Goal: Check status: Check status

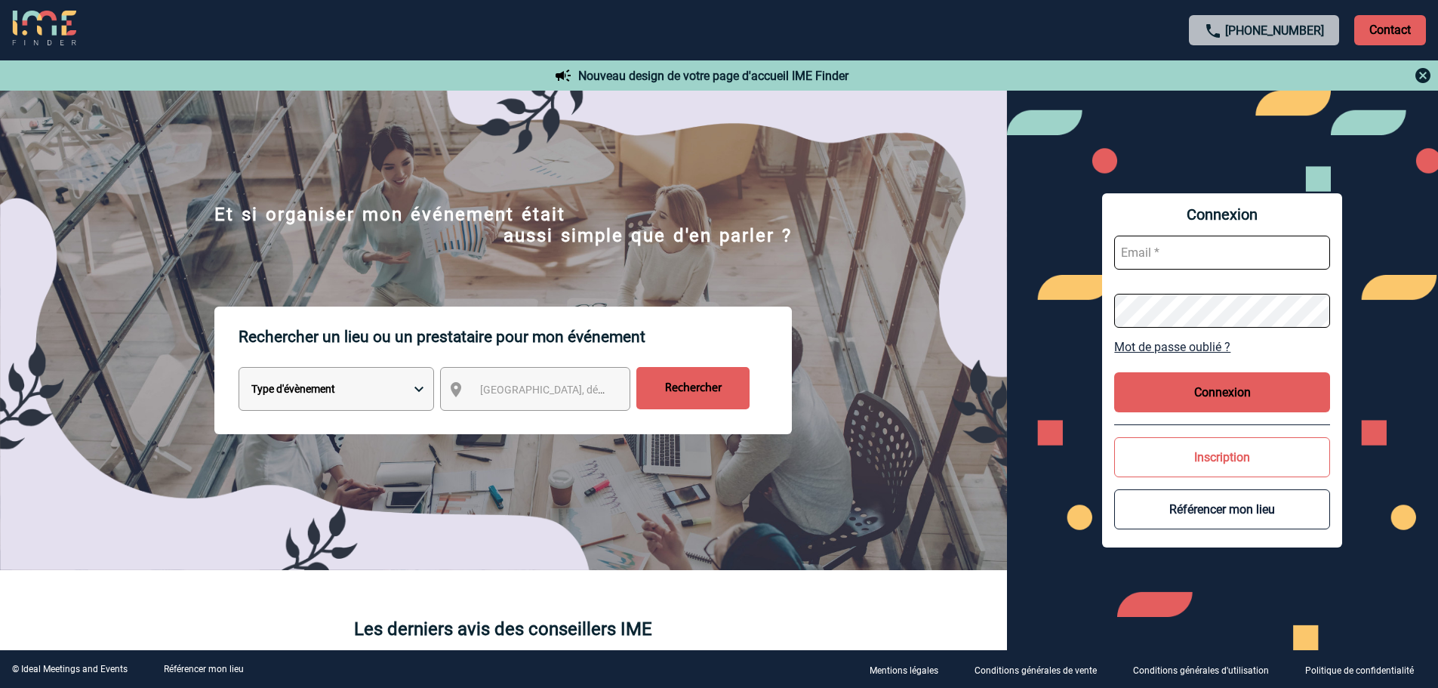
type input "mknopf@ime-groupe.com"
click at [1203, 393] on button "Connexion" at bounding box center [1222, 392] width 216 height 40
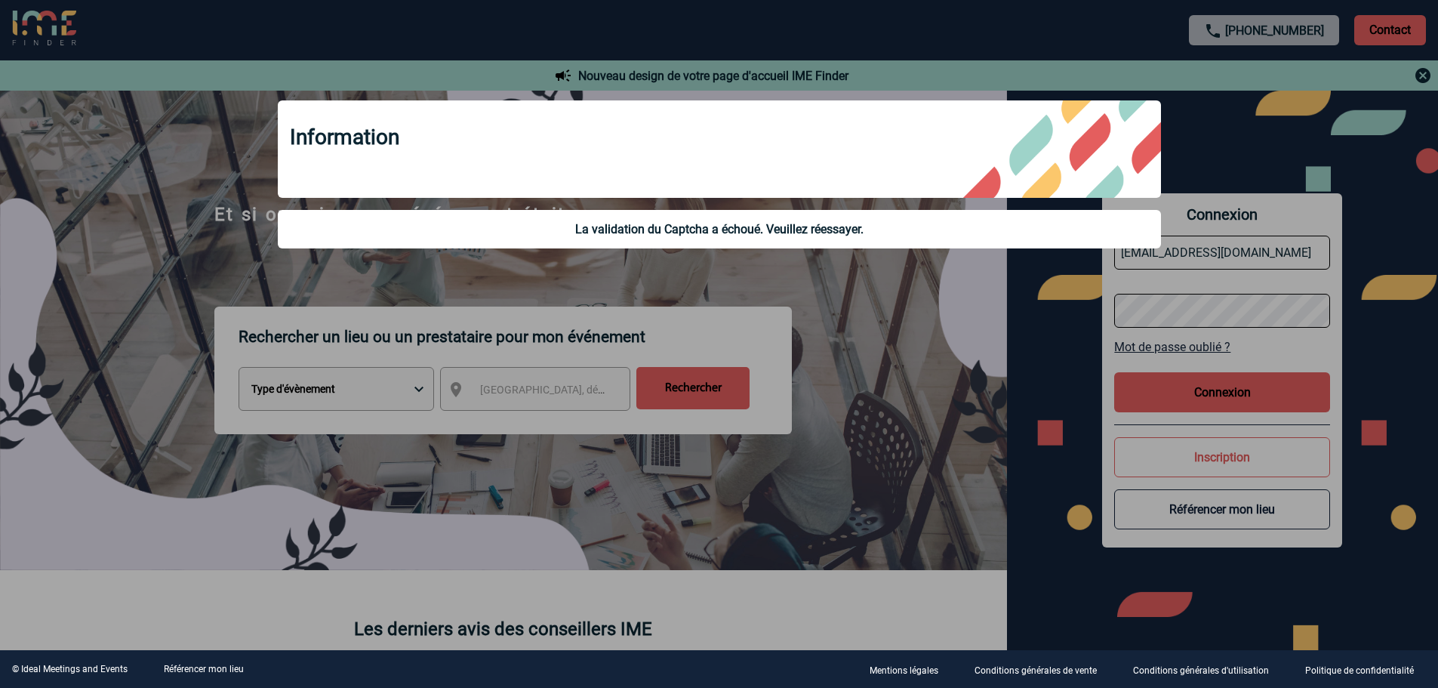
click at [816, 57] on div at bounding box center [719, 344] width 1438 height 688
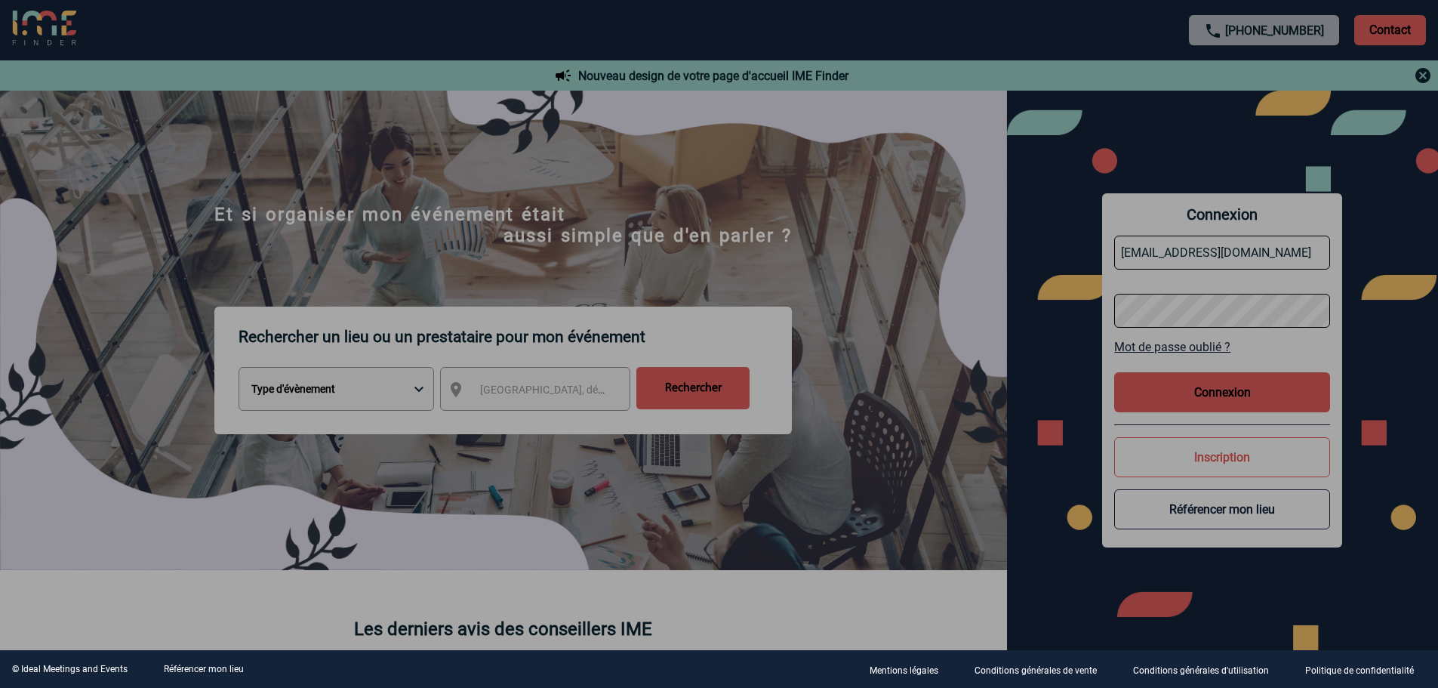
click at [1214, 392] on div at bounding box center [719, 344] width 1438 height 688
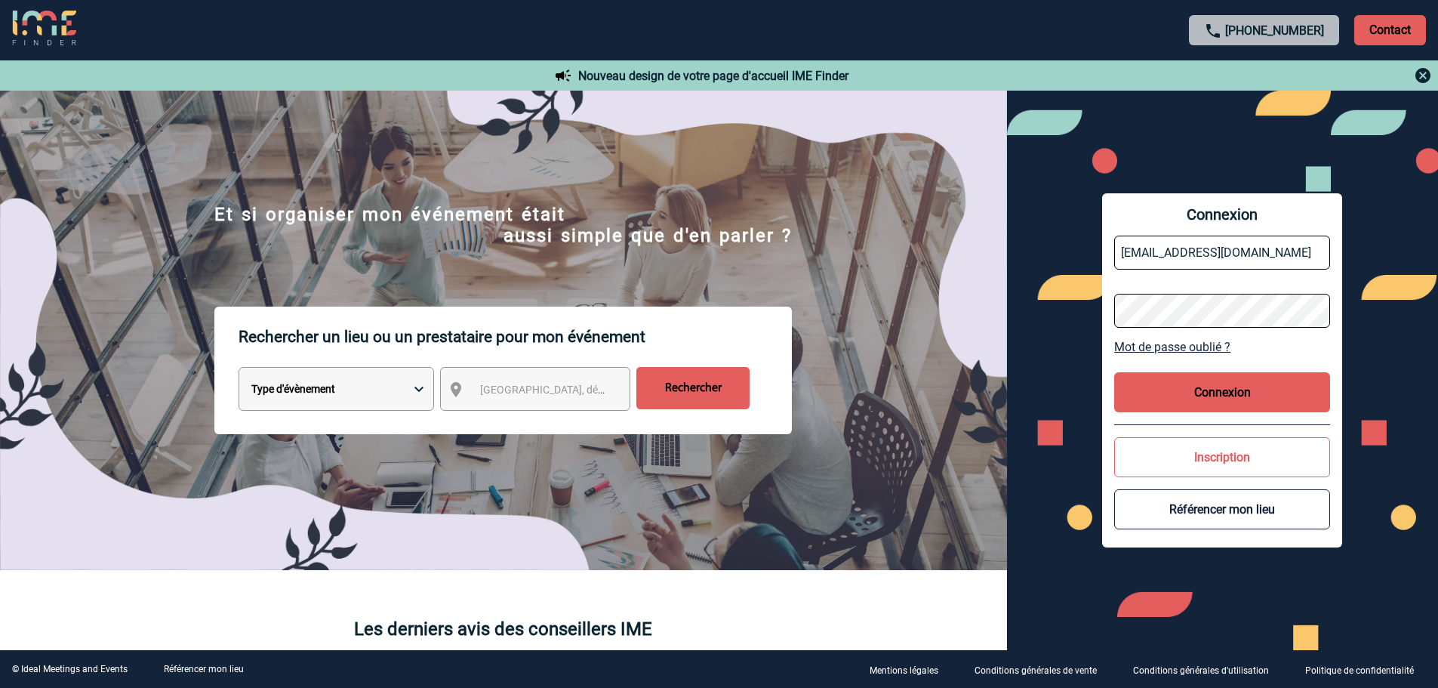
click at [1248, 400] on button "Connexion" at bounding box center [1222, 392] width 216 height 40
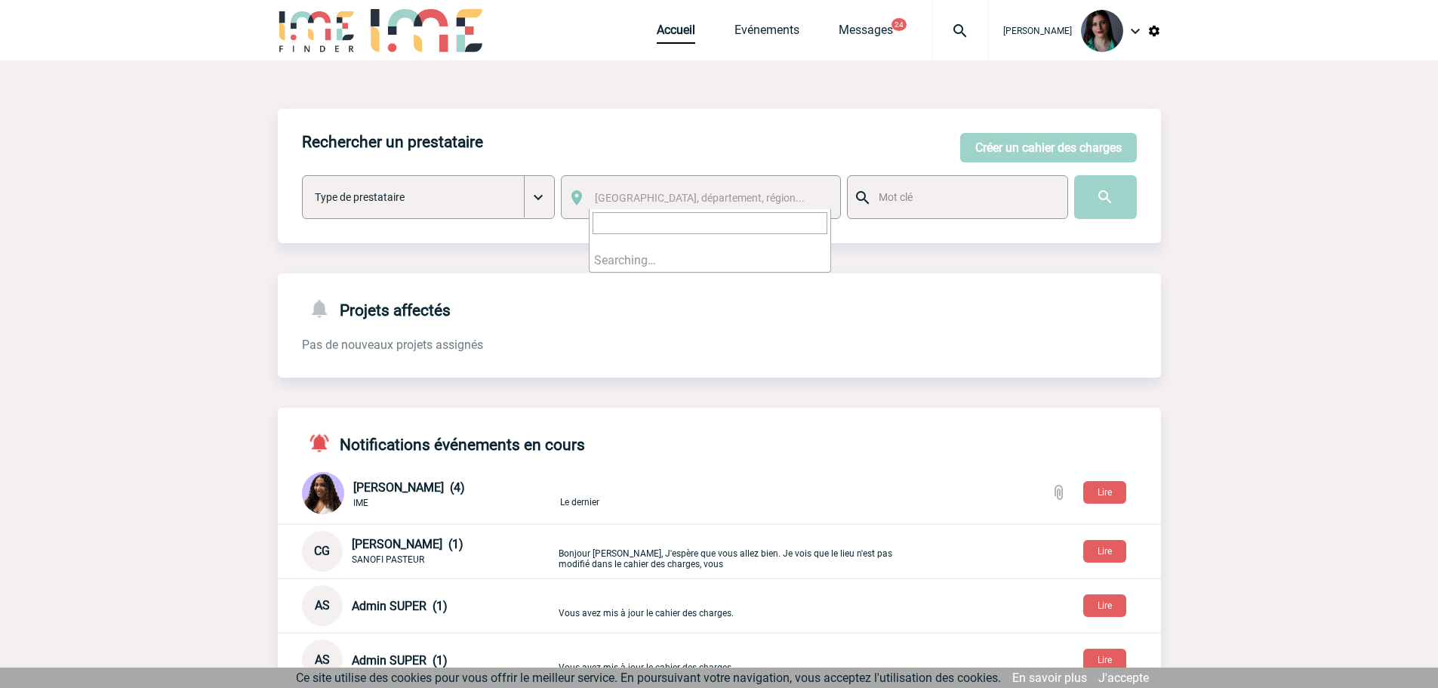
click at [603, 203] on span "Ville, département, région..." at bounding box center [700, 198] width 210 height 12
click at [621, 187] on span "Ville, département, région..." at bounding box center [710, 197] width 242 height 21
click at [756, 36] on link "Evénements" at bounding box center [766, 33] width 65 height 21
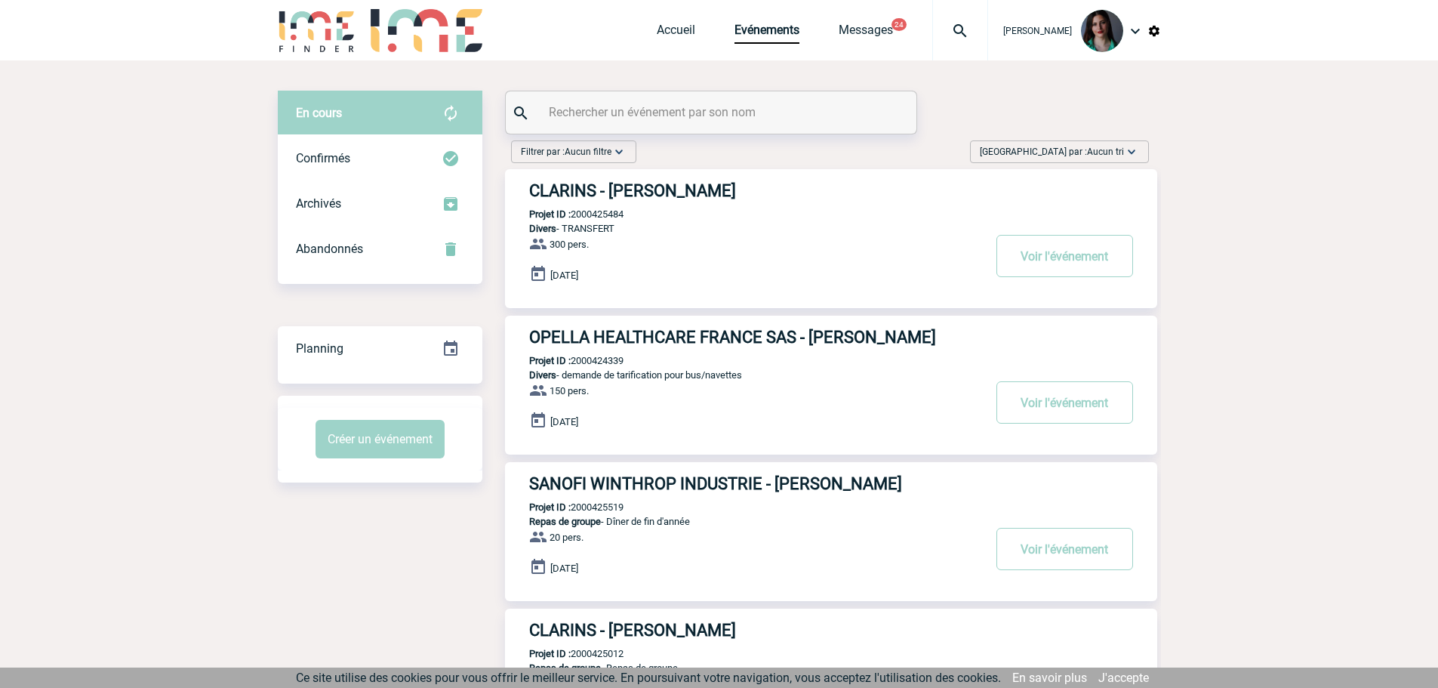
click at [729, 109] on input "text" at bounding box center [713, 112] width 336 height 22
paste input "2000425440"
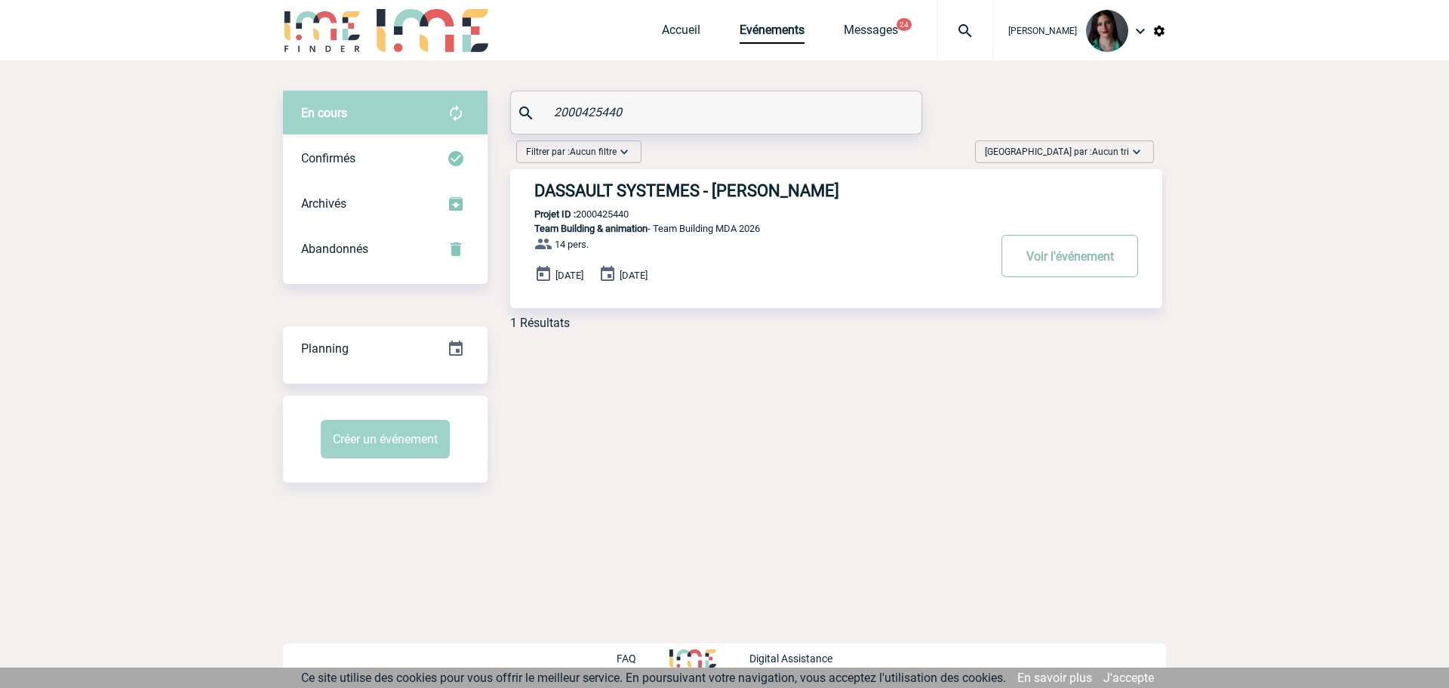
type input "2000425440"
click at [1095, 263] on button "Voir l'événement" at bounding box center [1070, 256] width 137 height 42
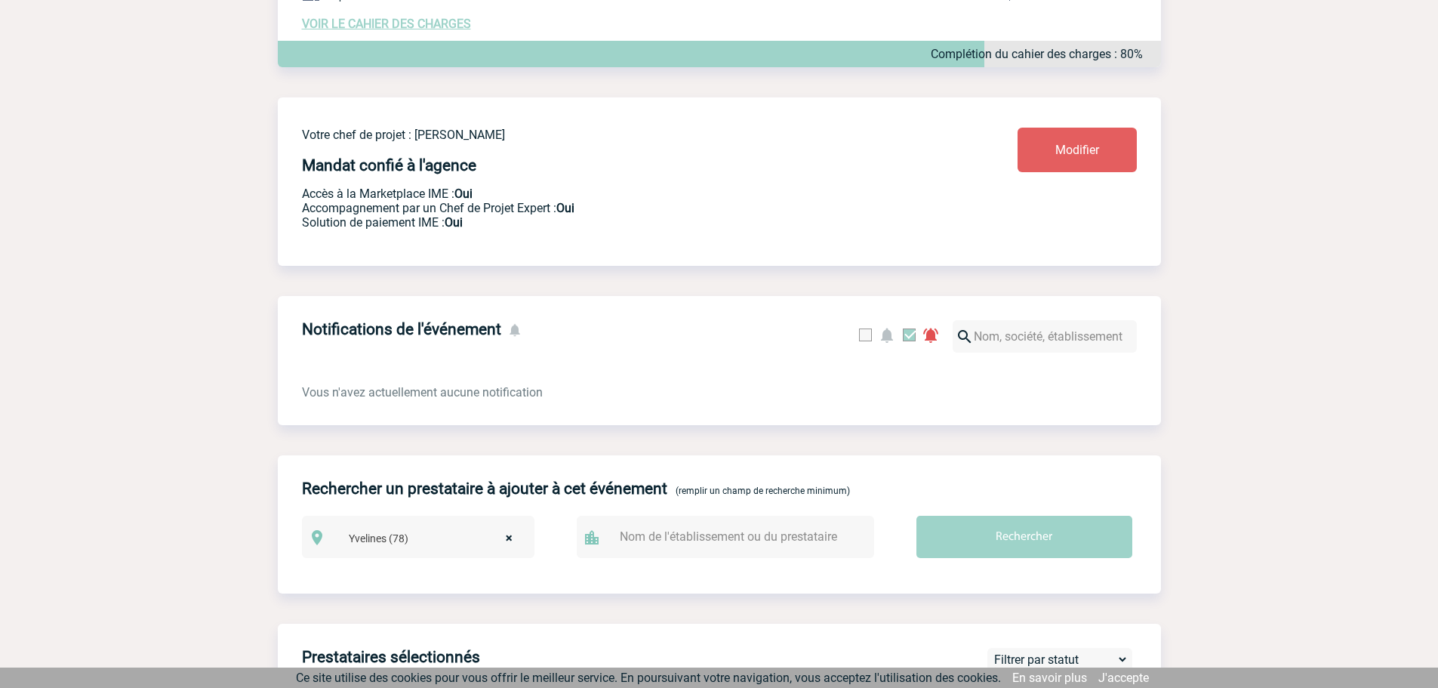
scroll to position [185, 0]
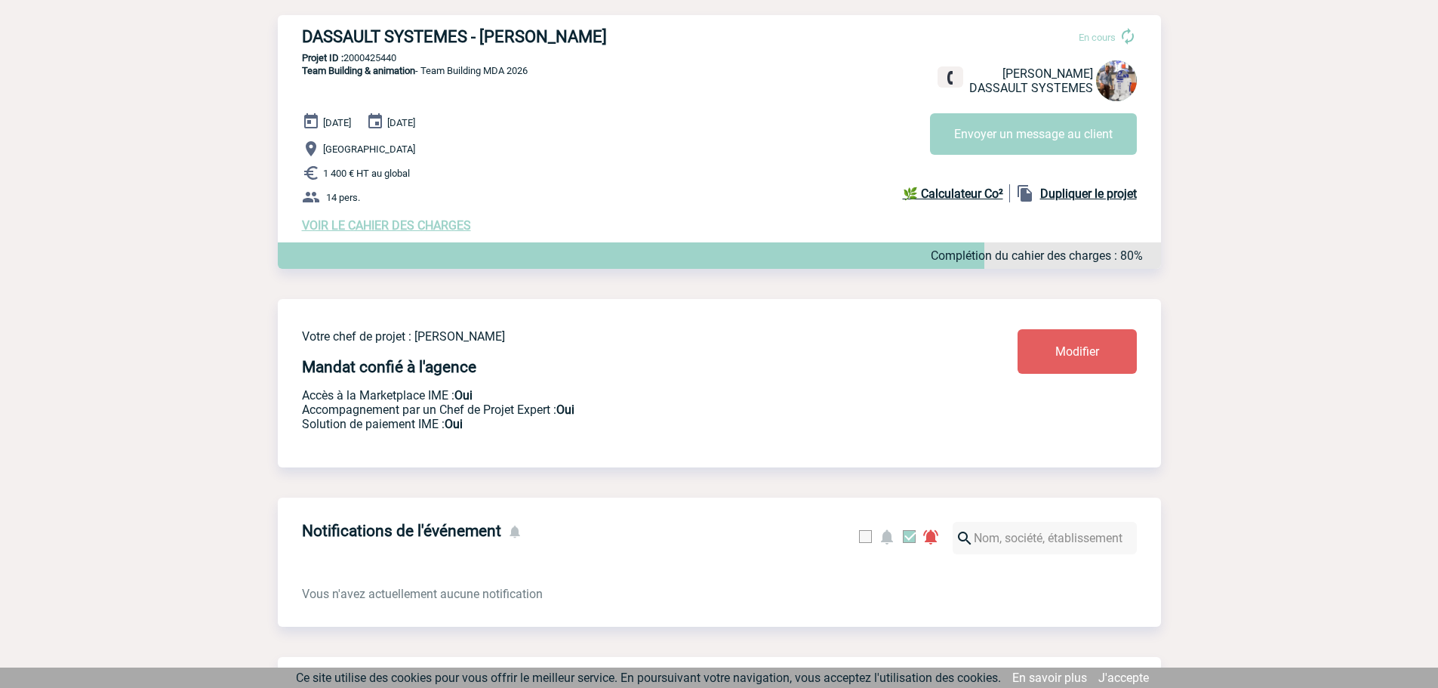
click at [441, 223] on span "VOIR LE CAHIER DES CHARGES" at bounding box center [386, 225] width 169 height 14
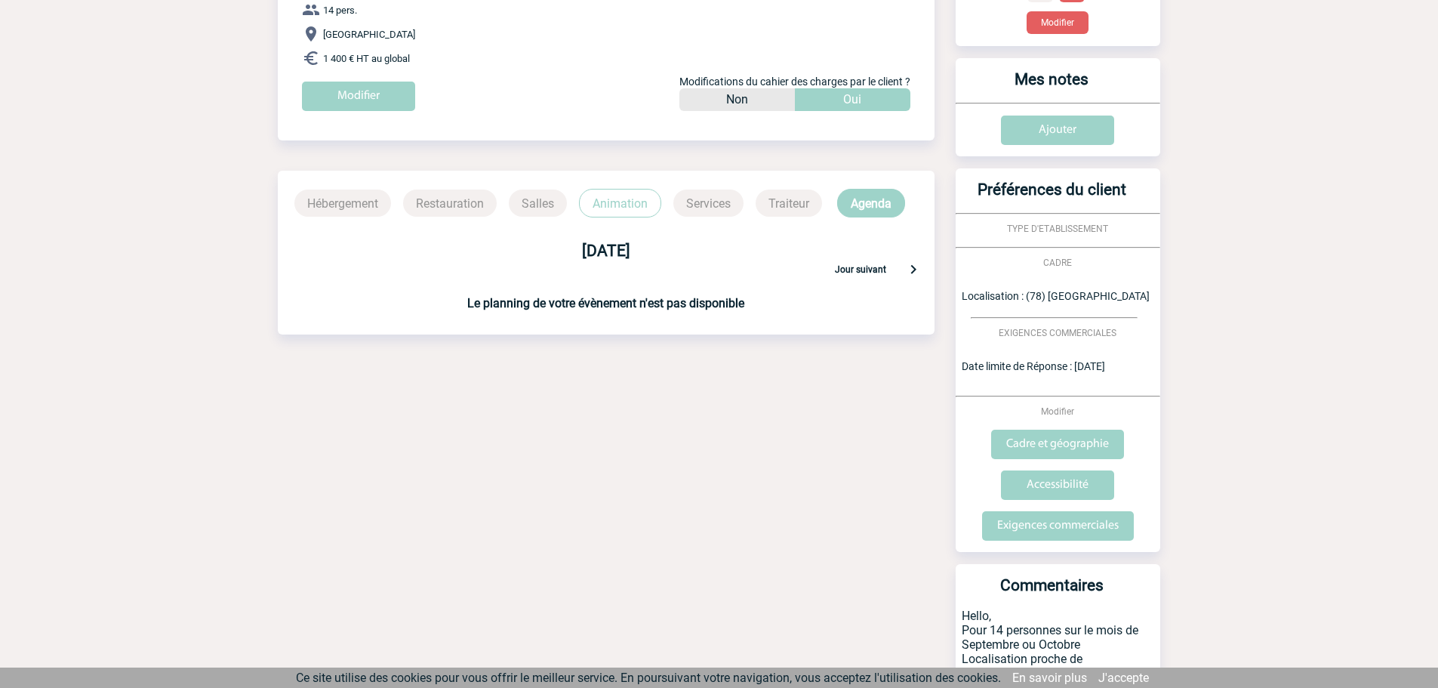
scroll to position [226, 0]
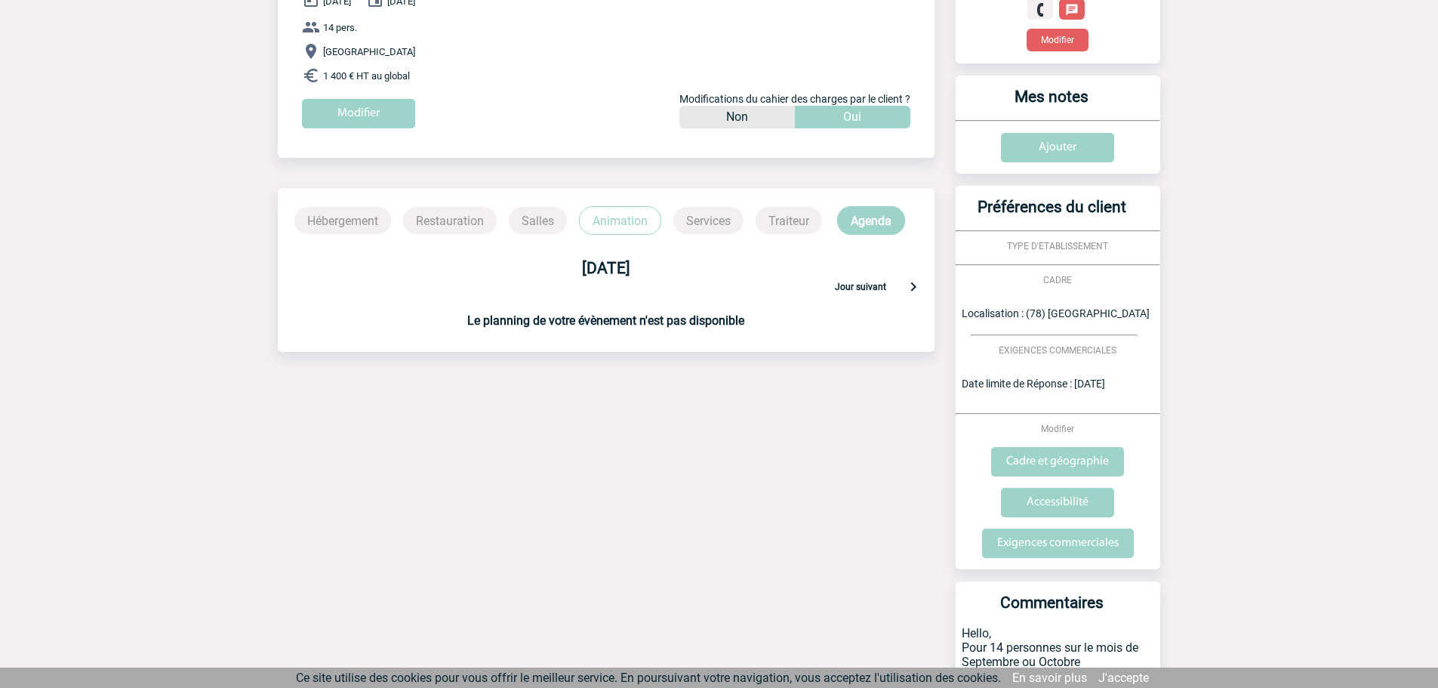
click at [609, 219] on p "Animation" at bounding box center [620, 220] width 82 height 29
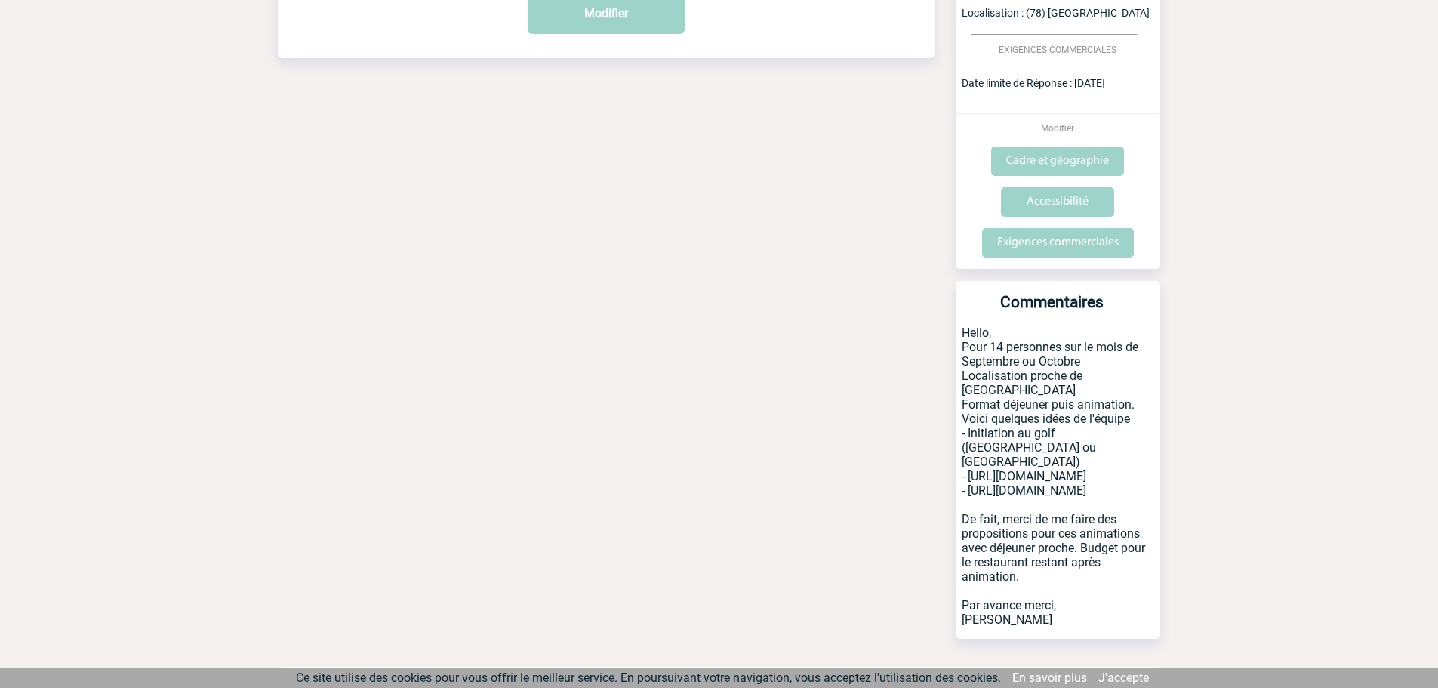
scroll to position [528, 0]
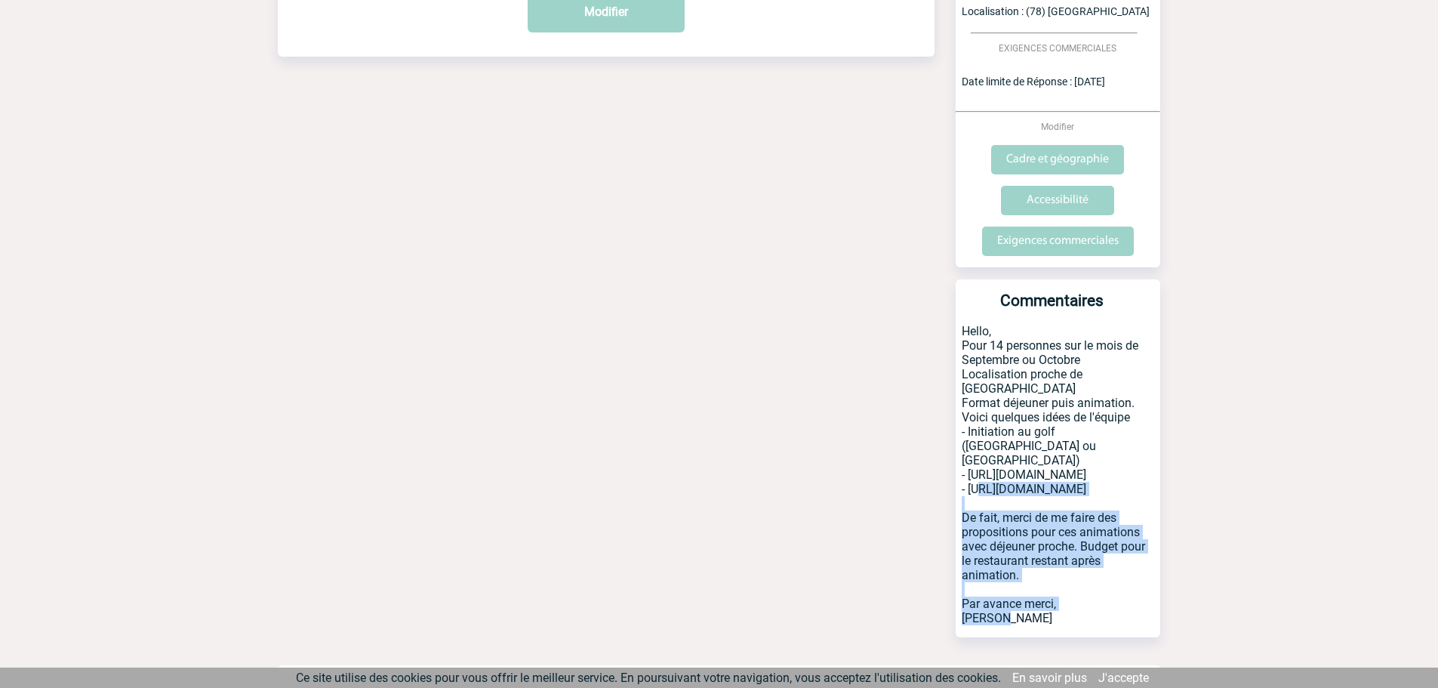
drag, startPoint x: 968, startPoint y: 471, endPoint x: 1207, endPoint y: 490, distance: 240.0
click at [1207, 490] on body "[PERSON_NAME] Accueil Evénements 24" at bounding box center [719, 91] width 1438 height 1238
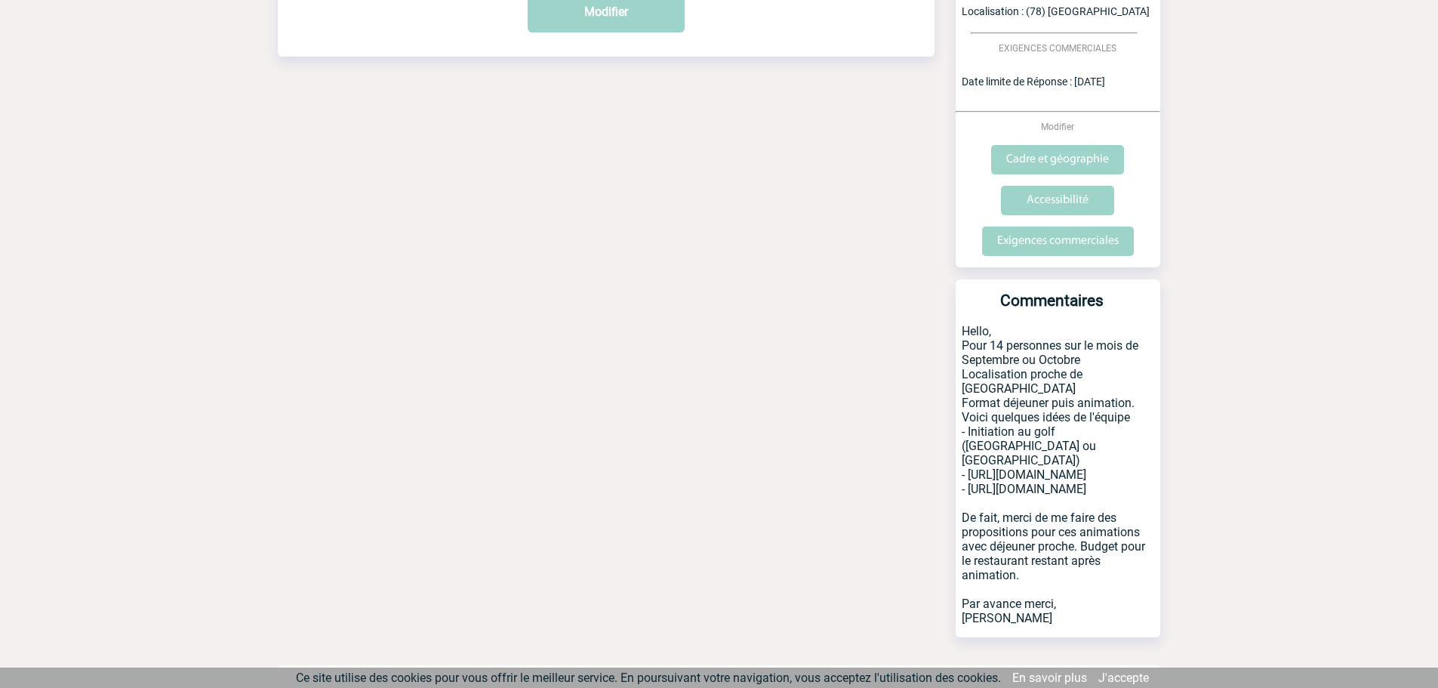
click at [1220, 495] on body "[PERSON_NAME] Accueil Evénements 24" at bounding box center [719, 91] width 1438 height 1238
